Goal: Transaction & Acquisition: Purchase product/service

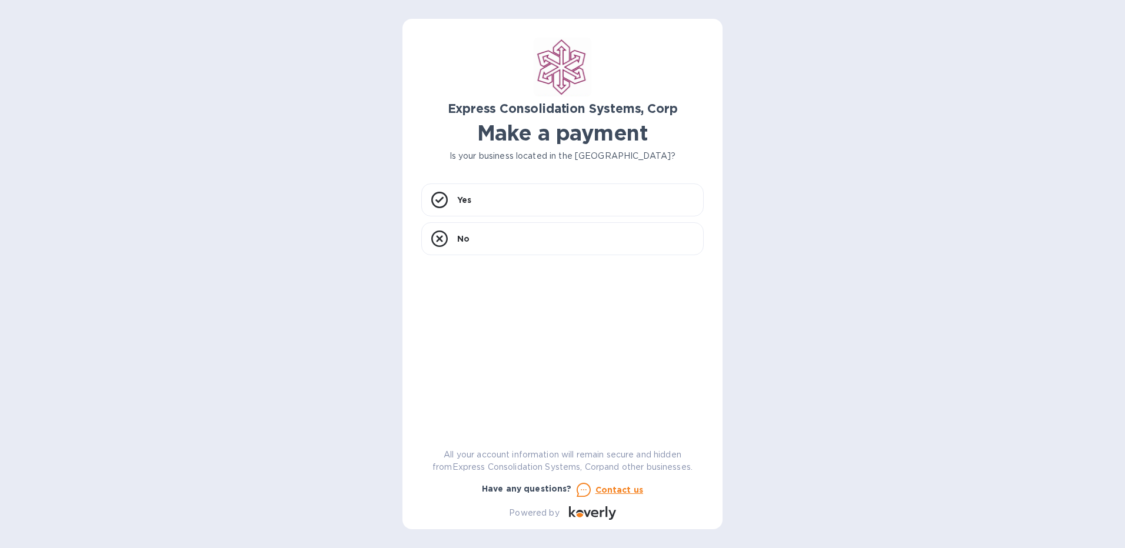
click at [475, 138] on h1 "Make a payment" at bounding box center [562, 133] width 282 height 25
click at [476, 192] on div "Yes" at bounding box center [562, 200] width 282 height 33
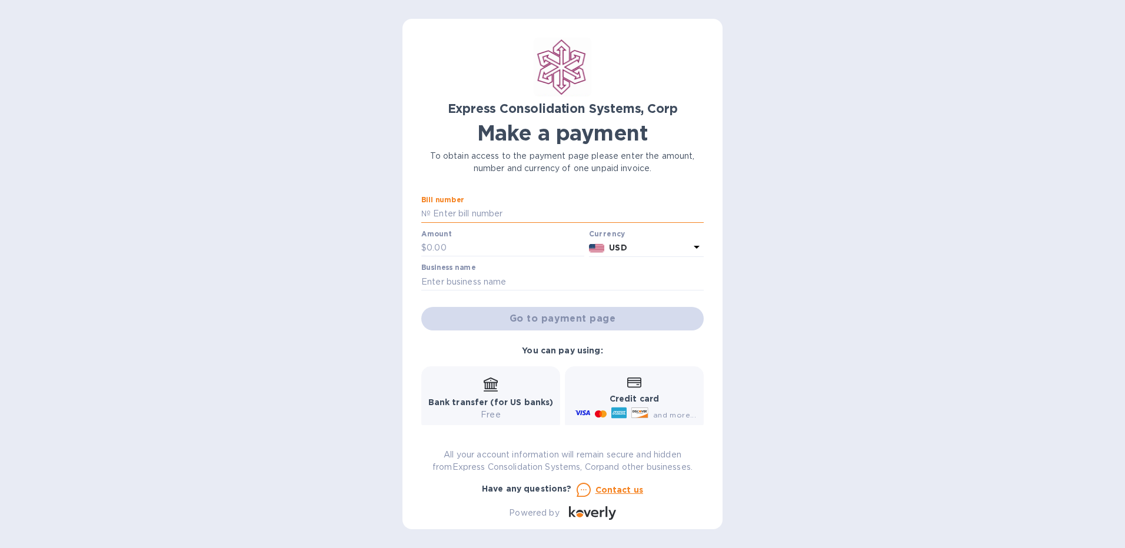
click at [481, 209] on input "text" at bounding box center [567, 214] width 273 height 18
type input "20-10-14388-01"
click at [500, 248] on input "text" at bounding box center [506, 249] width 158 height 18
type input "3"
type input "2,000"
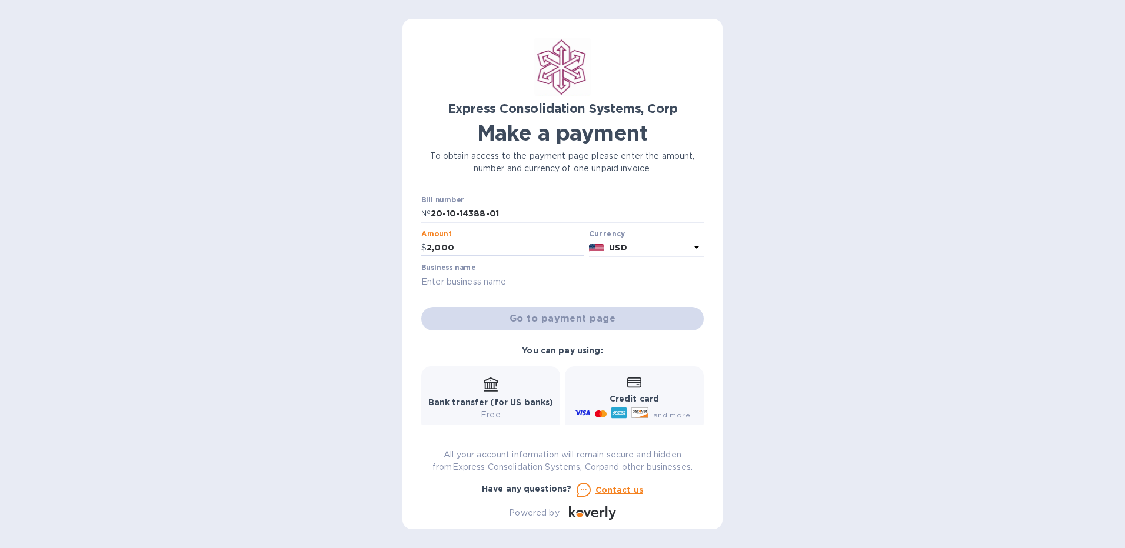
click at [507, 270] on div "Business name" at bounding box center [562, 277] width 282 height 27
drag, startPoint x: 507, startPoint y: 270, endPoint x: 531, endPoint y: 288, distance: 30.2
click at [531, 288] on input "text" at bounding box center [562, 282] width 282 height 18
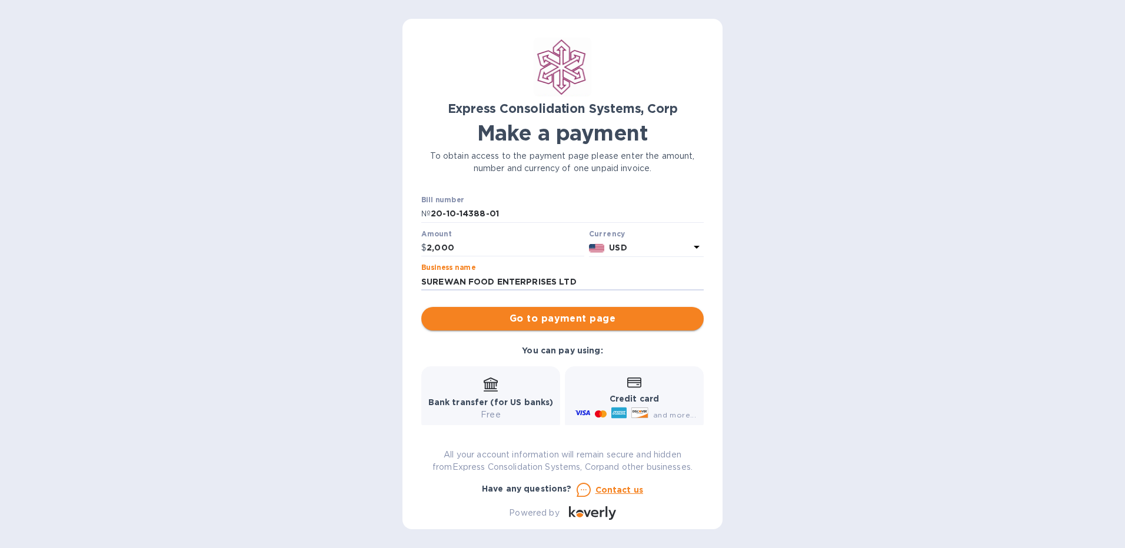
type input "SUREWAN FOOD ENTERPRISES LTD"
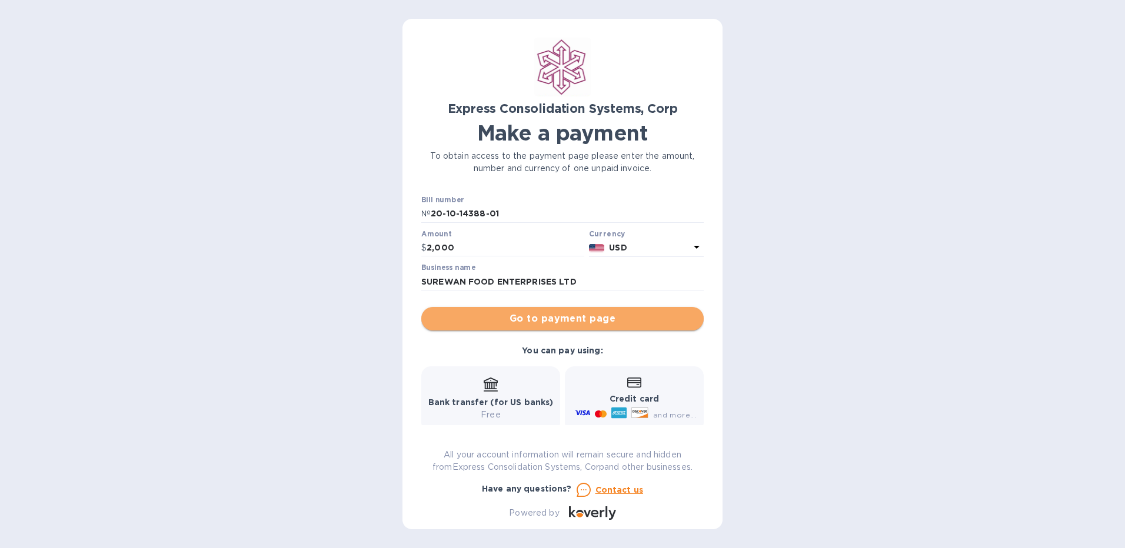
click at [576, 310] on button "Go to payment page" at bounding box center [562, 319] width 282 height 24
